Goal: Navigation & Orientation: Find specific page/section

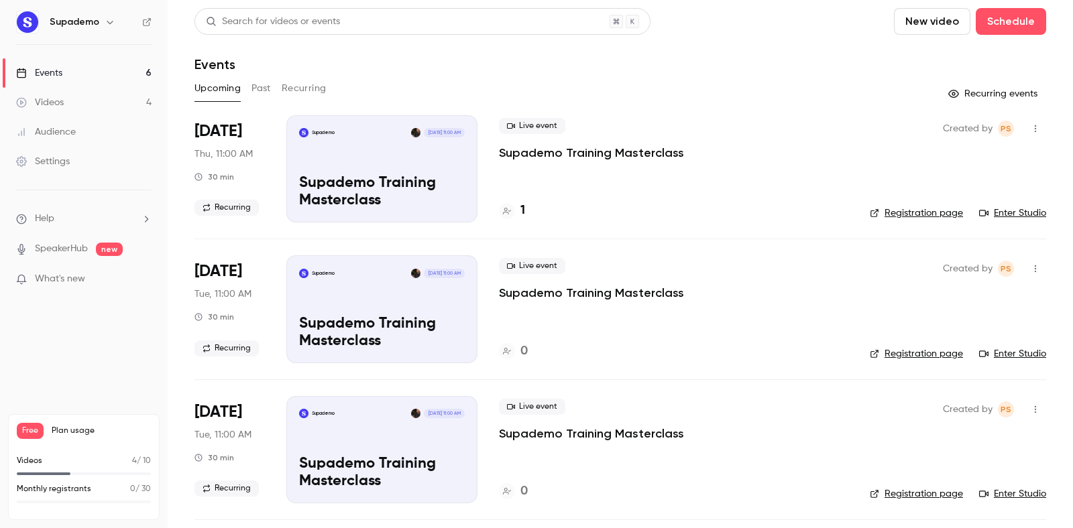
click at [56, 160] on div "Settings" at bounding box center [43, 161] width 54 height 13
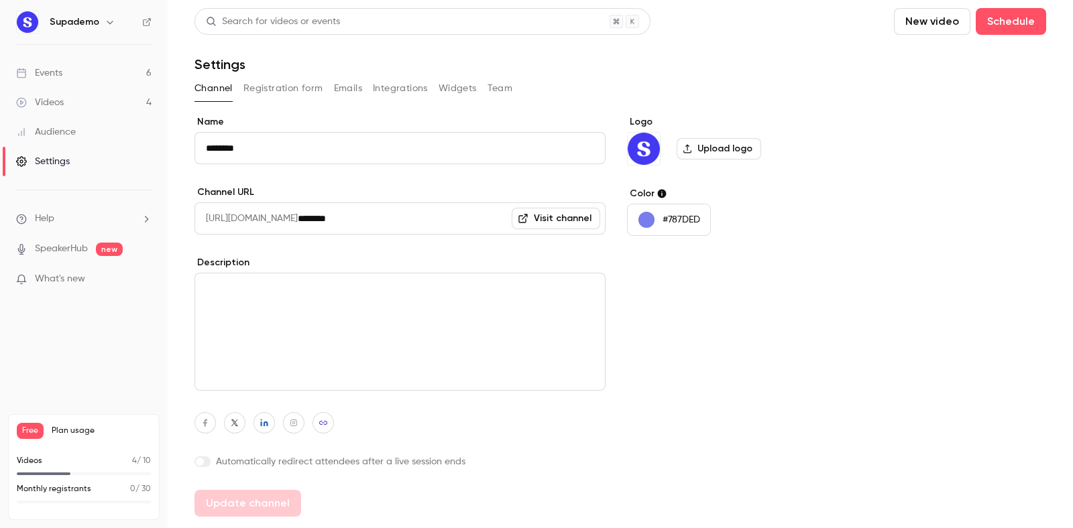
click at [335, 87] on button "Emails" at bounding box center [348, 88] width 28 height 21
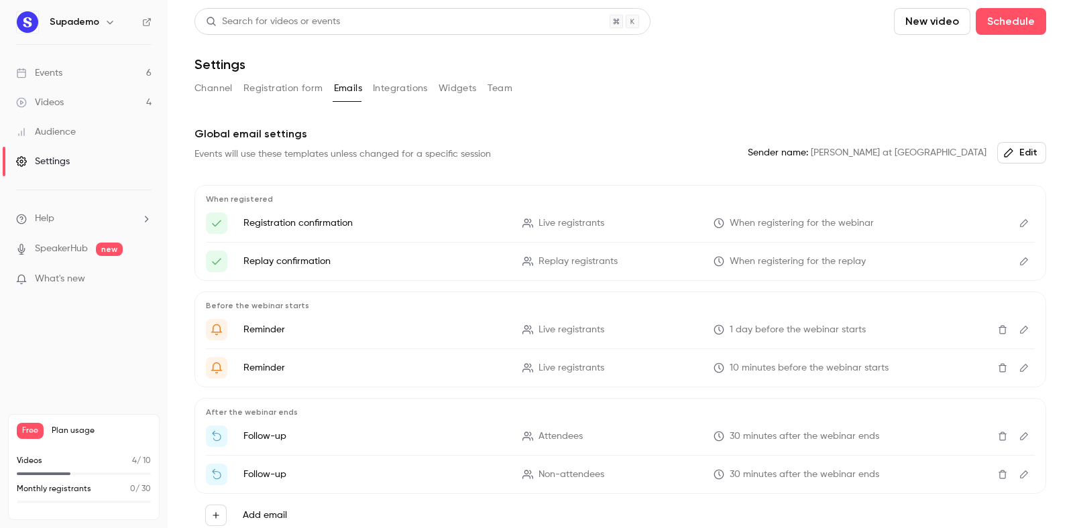
click at [406, 88] on button "Integrations" at bounding box center [400, 88] width 55 height 21
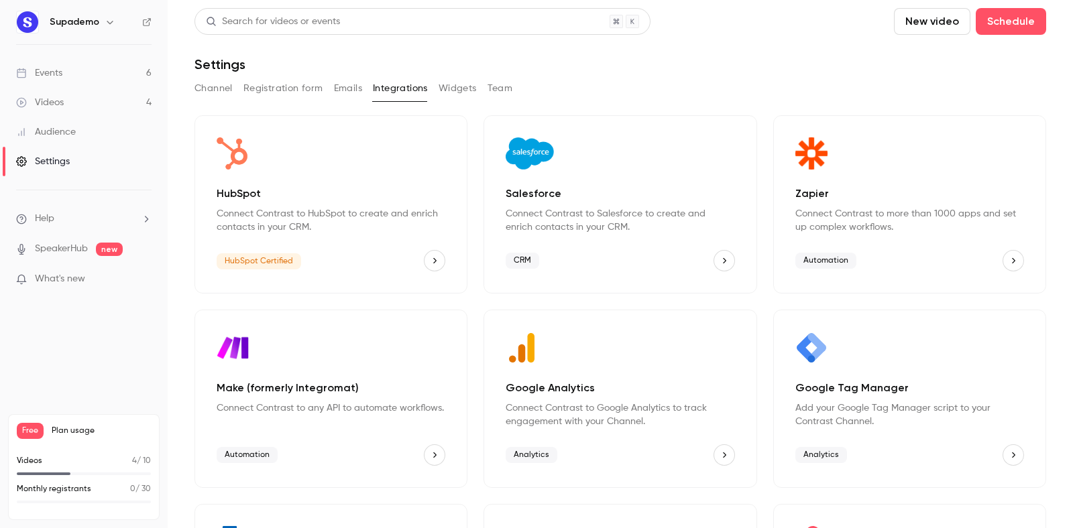
click at [290, 86] on button "Registration form" at bounding box center [283, 88] width 80 height 21
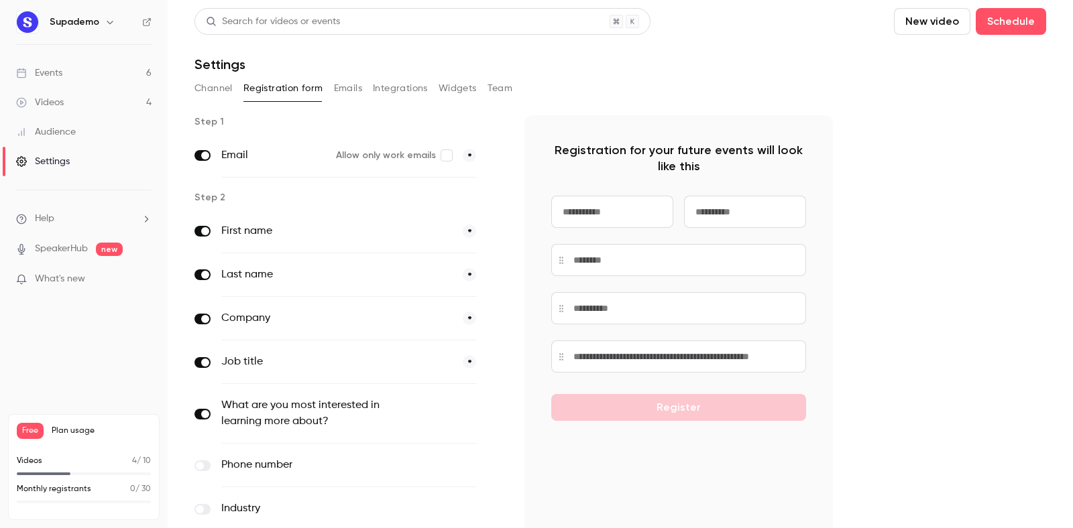
click at [444, 89] on button "Widgets" at bounding box center [458, 88] width 38 height 21
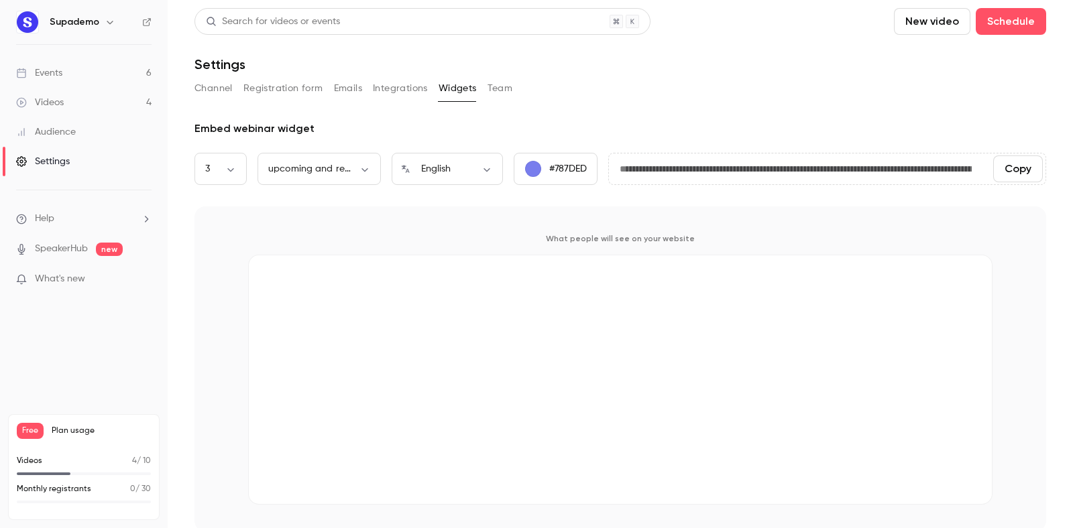
click at [507, 84] on button "Team" at bounding box center [500, 88] width 25 height 21
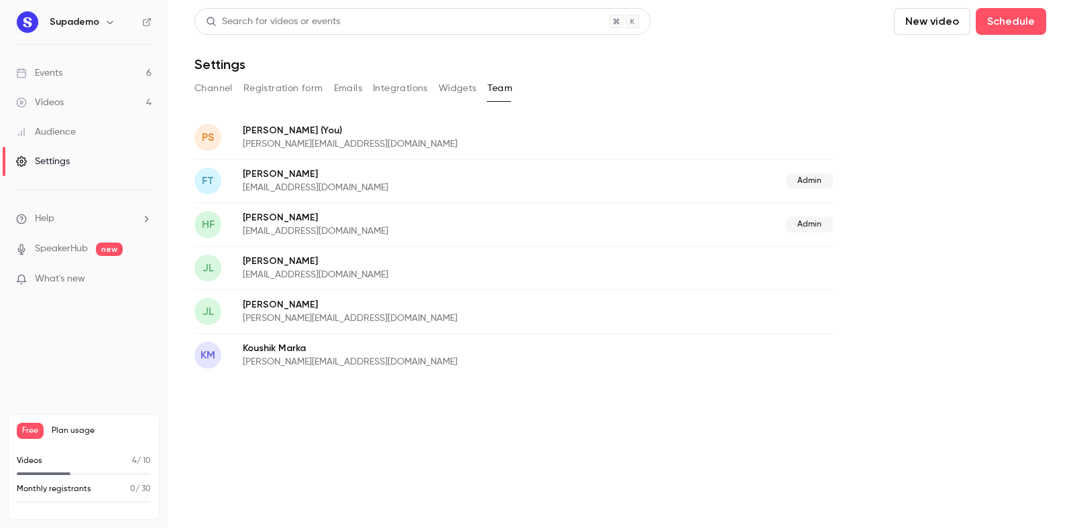
click at [61, 73] on div "Events" at bounding box center [39, 72] width 46 height 13
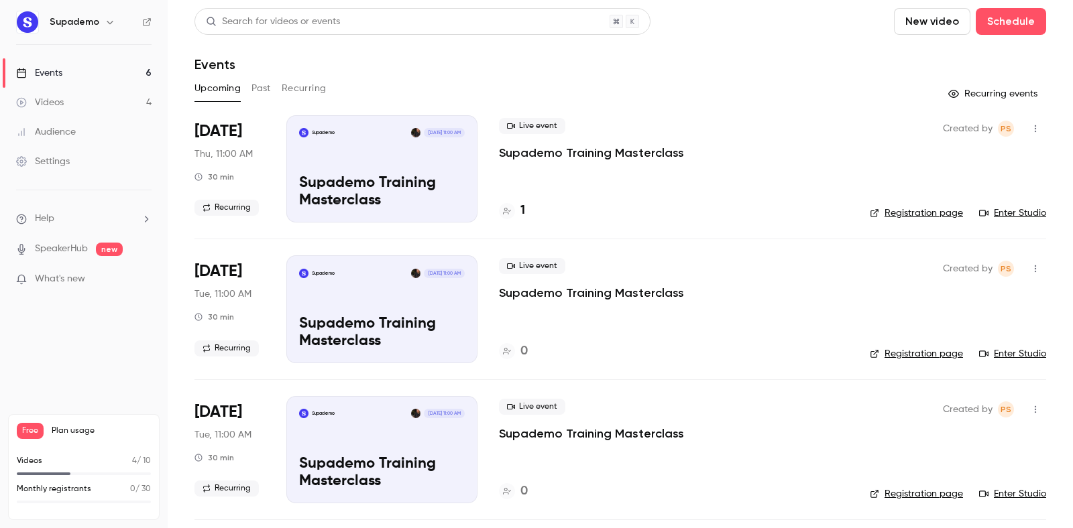
click at [109, 18] on icon "button" at bounding box center [110, 22] width 11 height 11
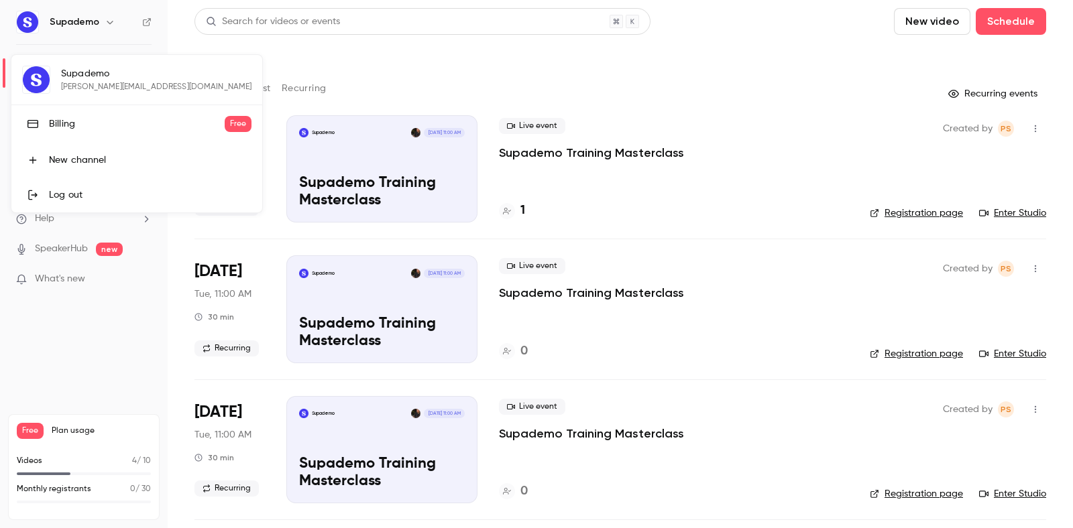
click at [311, 44] on div at bounding box center [536, 264] width 1073 height 528
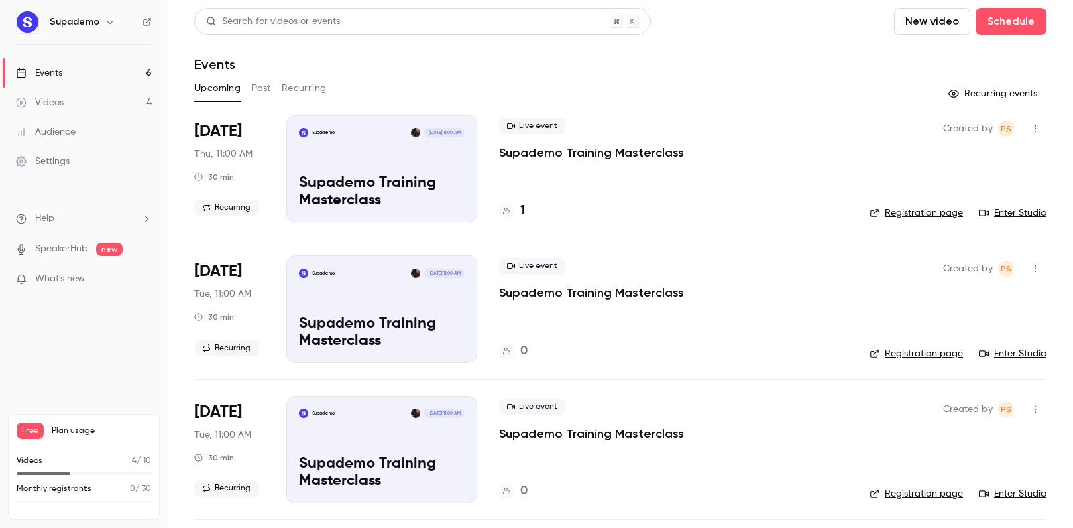
click at [1043, 133] on button "button" at bounding box center [1035, 128] width 21 height 21
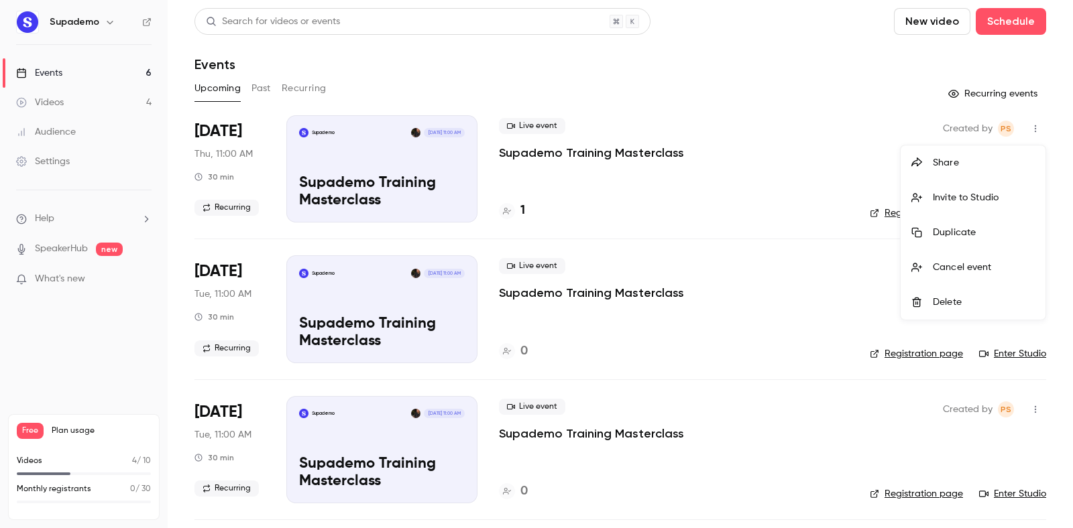
click at [733, 180] on div at bounding box center [536, 264] width 1073 height 528
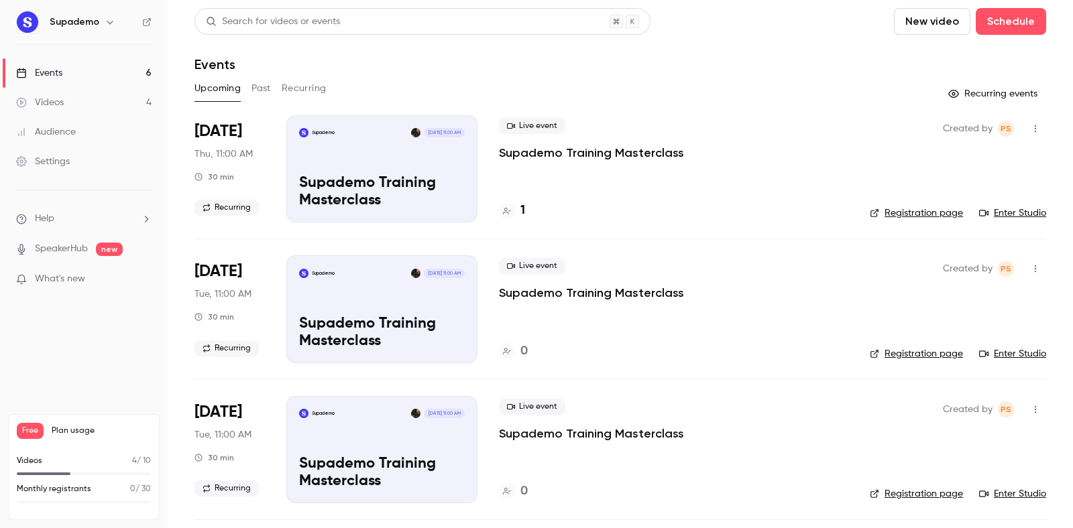
click at [745, 138] on div "Live event Supademo Training Masterclass" at bounding box center [673, 139] width 349 height 43
click at [246, 160] on span "Thu, 11:00 AM" at bounding box center [223, 154] width 58 height 13
click at [221, 133] on span "[DATE]" at bounding box center [218, 131] width 48 height 21
click at [815, 192] on div "Live event Supademo Training Masterclass 1" at bounding box center [673, 168] width 349 height 107
click at [1030, 128] on icon "button" at bounding box center [1035, 128] width 11 height 9
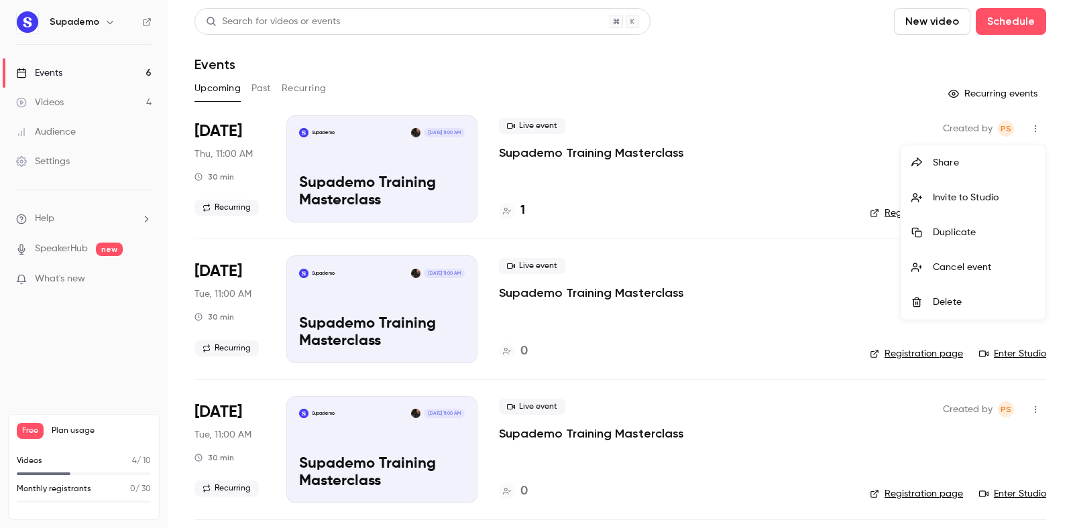
click at [799, 173] on div at bounding box center [536, 264] width 1073 height 528
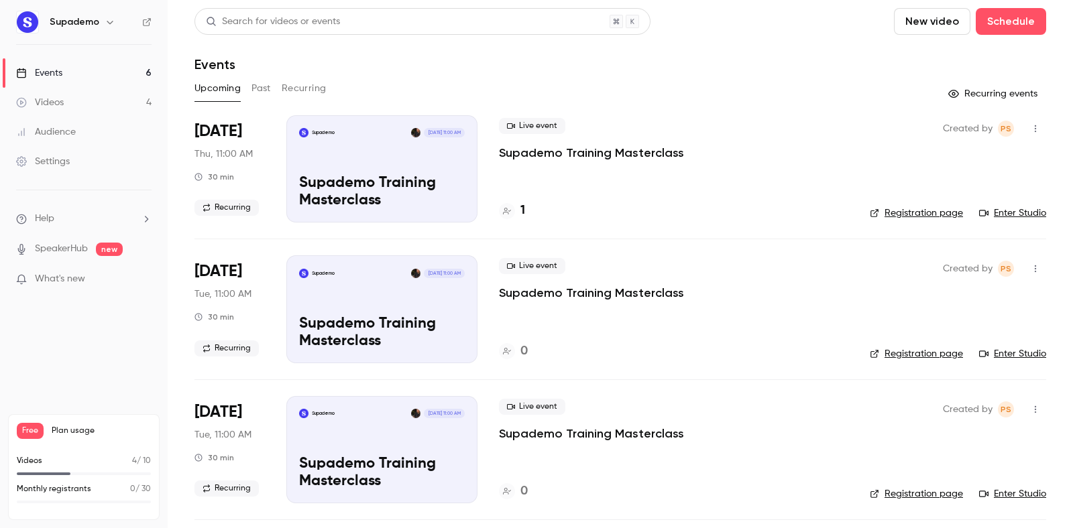
click at [61, 223] on li "Help" at bounding box center [83, 219] width 135 height 14
click at [61, 223] on div at bounding box center [536, 264] width 1073 height 528
click at [62, 141] on link "Audience" at bounding box center [84, 132] width 168 height 30
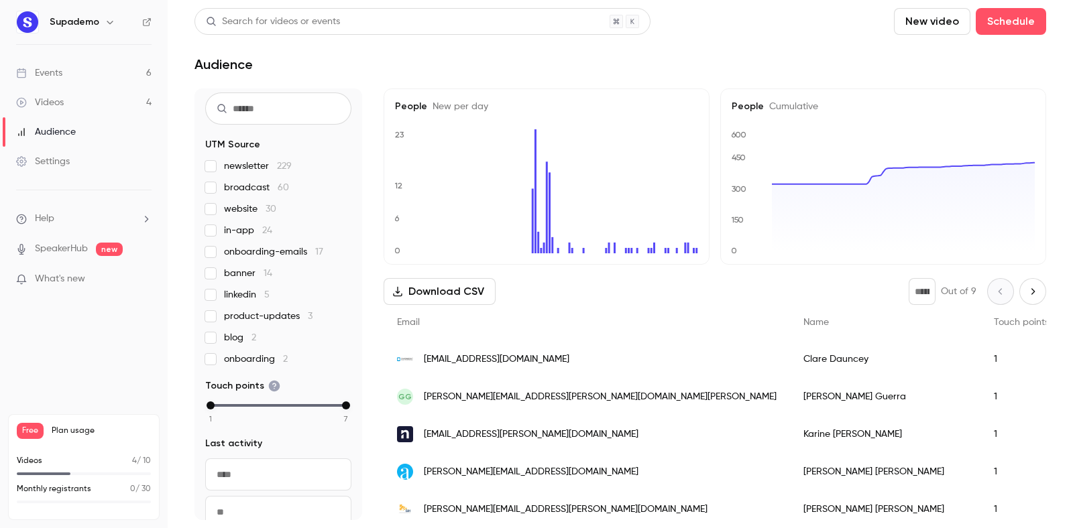
scroll to position [36, 0]
